Goal: Information Seeking & Learning: Learn about a topic

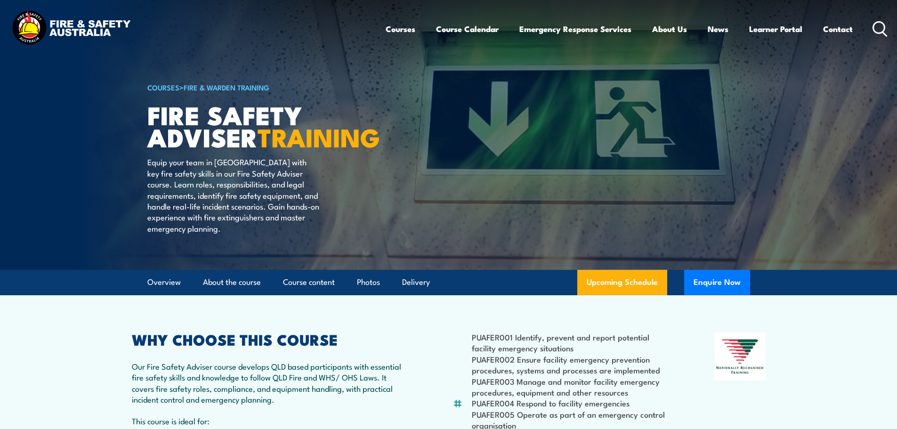
click at [886, 24] on icon at bounding box center [880, 29] width 15 height 16
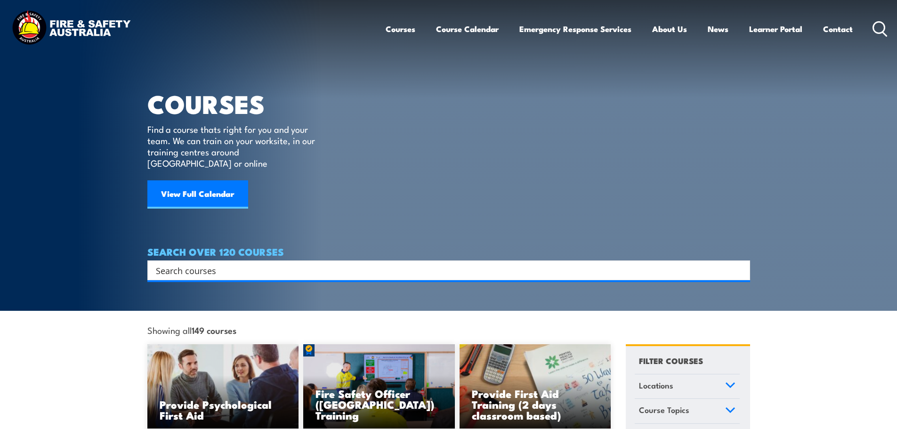
drag, startPoint x: 254, startPoint y: 262, endPoint x: 250, endPoint y: 259, distance: 5.3
click at [251, 263] on input "Search input" at bounding box center [443, 270] width 574 height 14
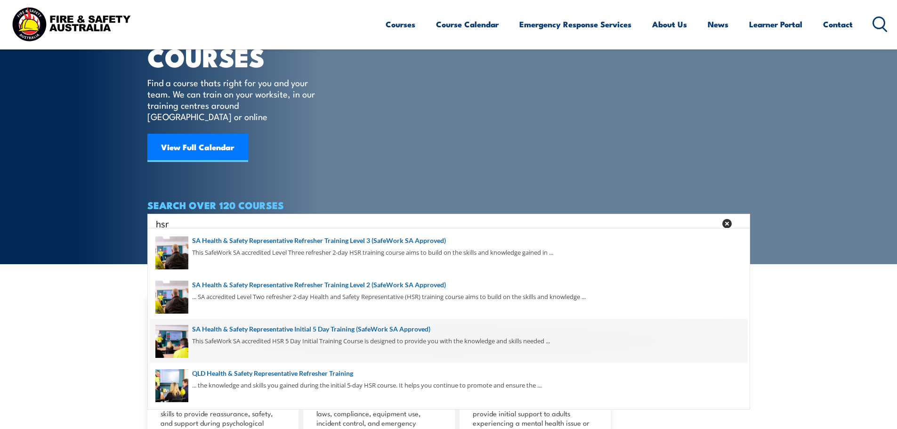
scroll to position [47, 0]
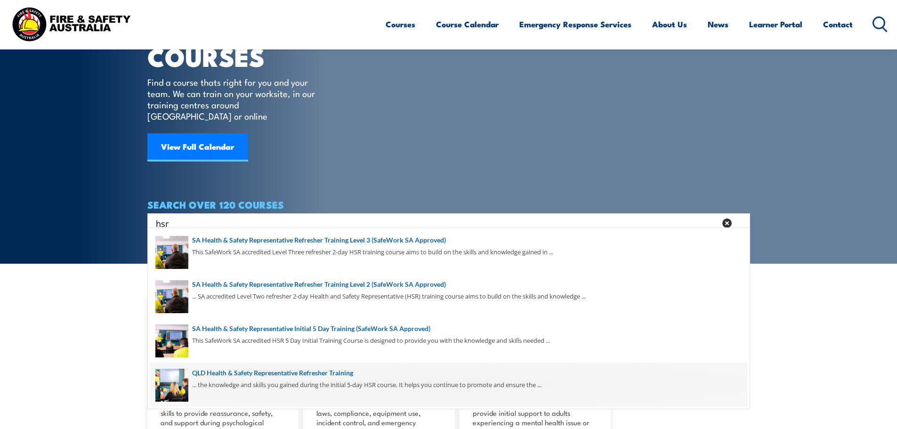
type input "hsr"
click at [290, 371] on span at bounding box center [448, 385] width 597 height 44
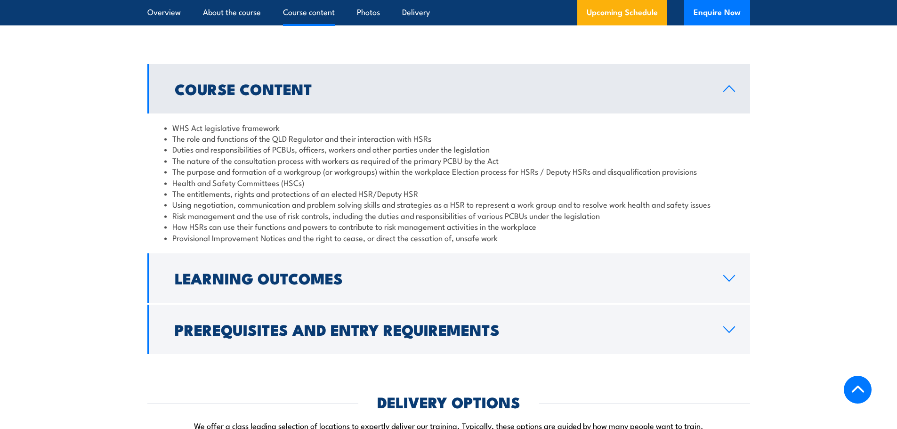
scroll to position [848, 0]
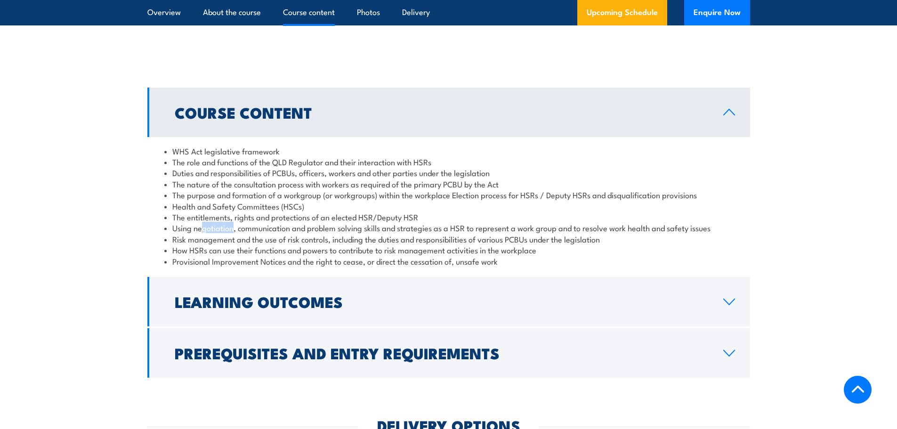
drag, startPoint x: 201, startPoint y: 252, endPoint x: 232, endPoint y: 251, distance: 31.1
click at [232, 233] on li "Using negotiation, communication and problem solving skills and strategies as a…" at bounding box center [448, 227] width 569 height 11
drag, startPoint x: 209, startPoint y: 272, endPoint x: 281, endPoint y: 273, distance: 72.1
click at [281, 255] on li "How HSRs can use their functions and powers to contribute to risk management ac…" at bounding box center [448, 249] width 569 height 11
click at [240, 200] on li "The purpose and formation of a workgroup (or workgroups) within the workplace E…" at bounding box center [448, 194] width 569 height 11
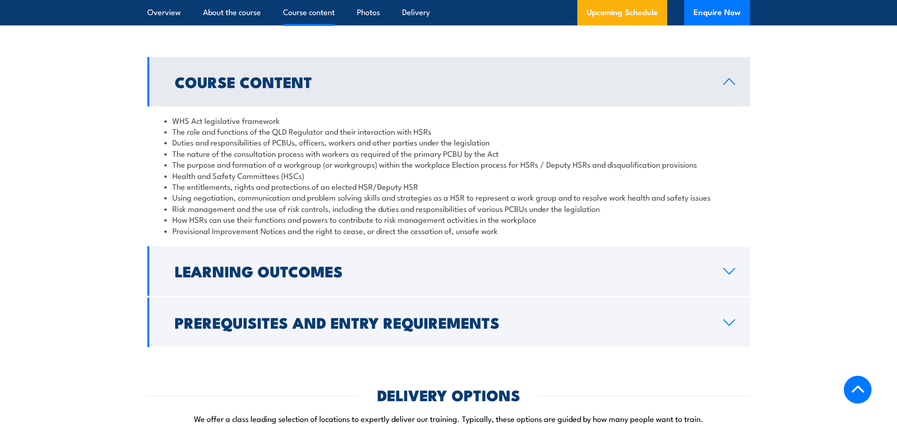
scroll to position [895, 0]
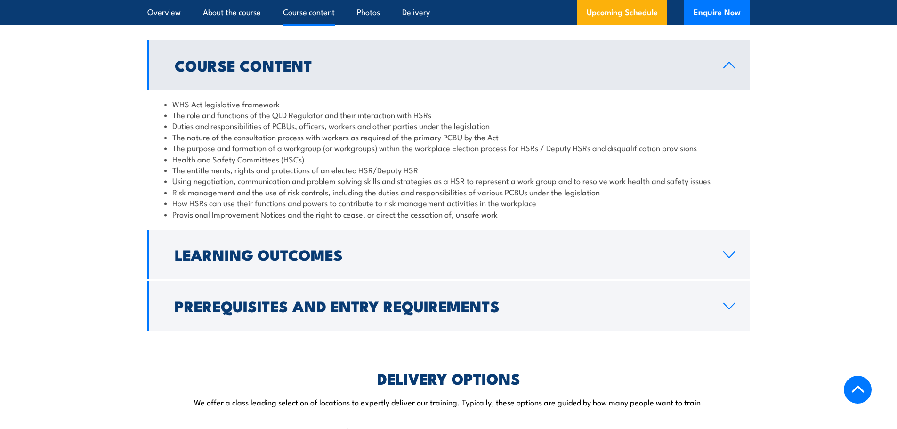
click at [456, 153] on li "The purpose and formation of a workgroup (or workgroups) within the workplace E…" at bounding box center [448, 147] width 569 height 11
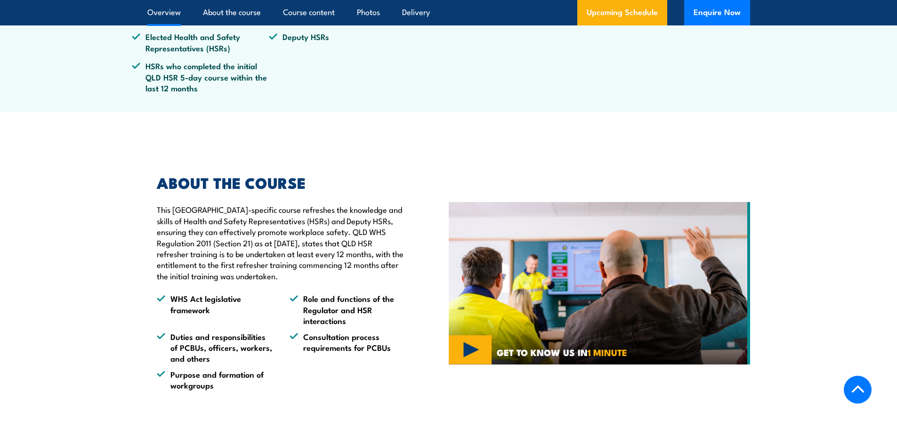
scroll to position [330, 0]
